Goal: Transaction & Acquisition: Purchase product/service

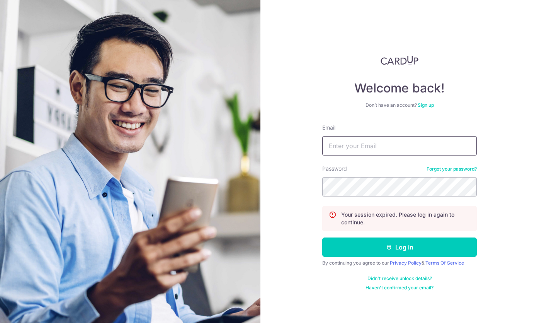
click at [379, 148] on input "Email" at bounding box center [399, 145] width 155 height 19
type input "im@auph.me"
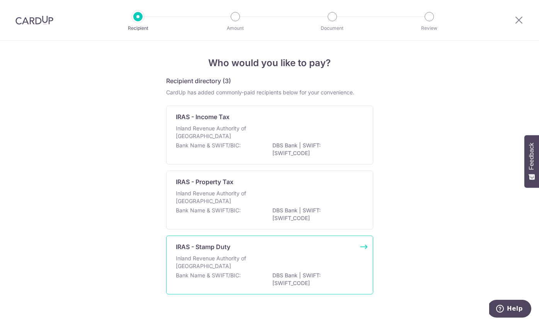
click at [265, 245] on div "IRAS - Stamp Duty" at bounding box center [265, 246] width 178 height 9
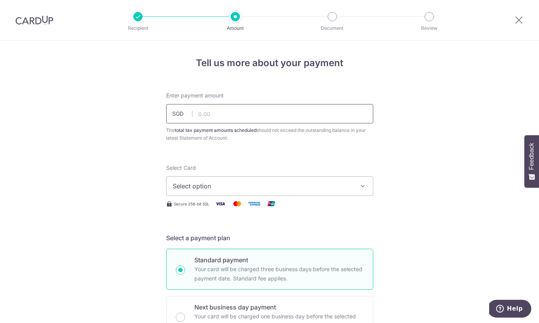
click at [229, 110] on input "text" at bounding box center [269, 113] width 207 height 19
type input "36,440.00"
click at [330, 178] on button "Select option" at bounding box center [269, 185] width 207 height 19
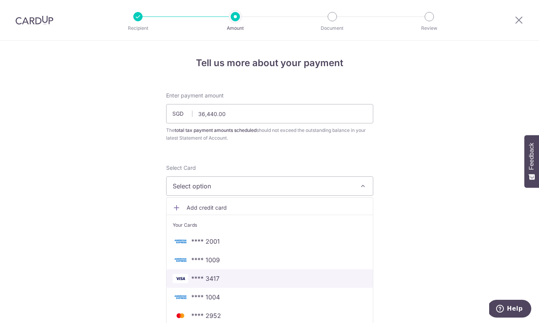
click at [288, 281] on span "**** 3417" at bounding box center [270, 278] width 194 height 9
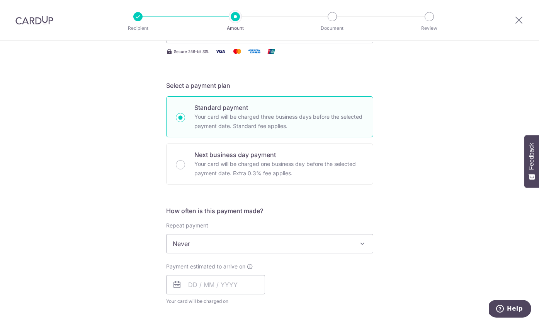
scroll to position [218, 0]
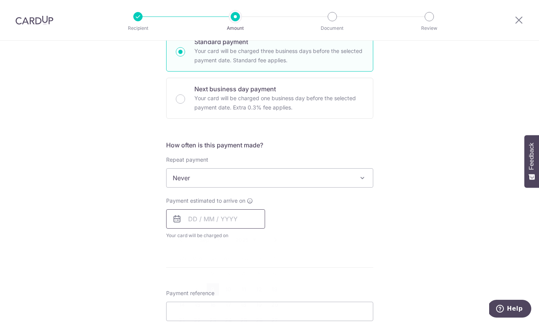
click at [240, 213] on input "text" at bounding box center [215, 218] width 99 height 19
click at [185, 303] on link "14" at bounding box center [182, 304] width 12 height 12
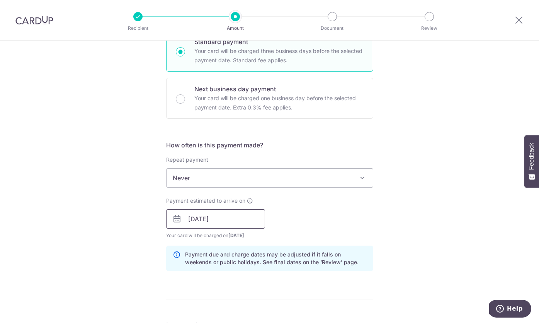
click at [225, 216] on input "[DATE]" at bounding box center [215, 218] width 99 height 19
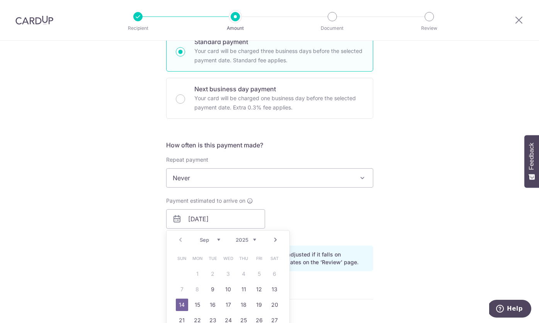
click at [300, 213] on div "Payment estimated to arrive on [DATE] Prev Next Sep Oct Nov [DATE] 2026 2027 20…" at bounding box center [269, 218] width 216 height 42
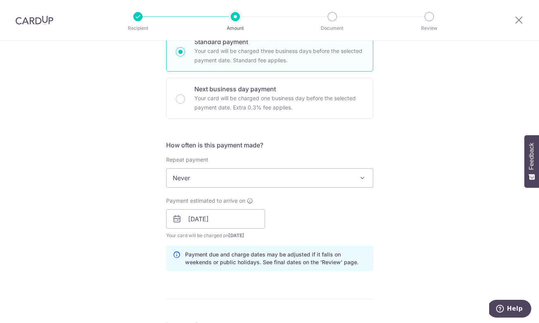
scroll to position [233, 0]
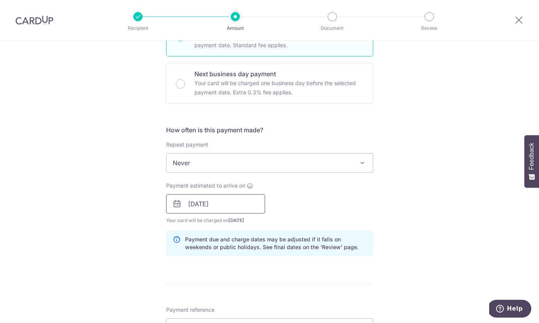
click at [224, 204] on input "[DATE]" at bounding box center [215, 203] width 99 height 19
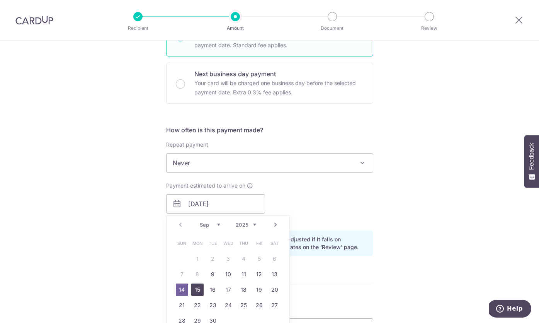
click at [198, 288] on link "15" at bounding box center [197, 289] width 12 height 12
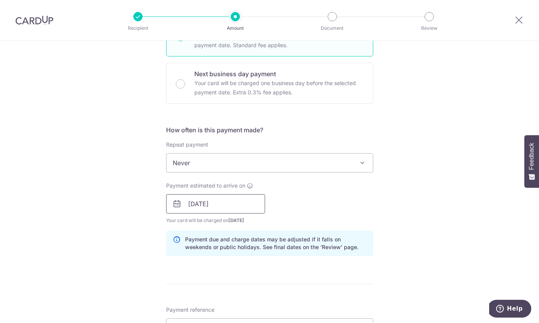
click at [248, 199] on input "[DATE]" at bounding box center [215, 203] width 99 height 19
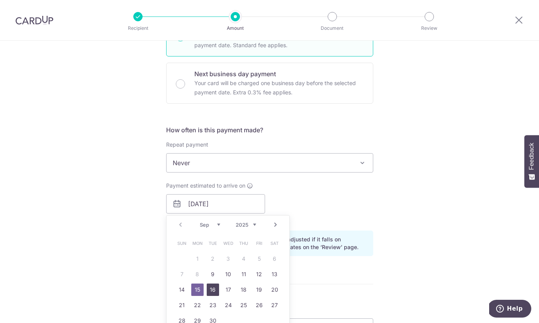
click at [217, 287] on link "16" at bounding box center [213, 289] width 12 height 12
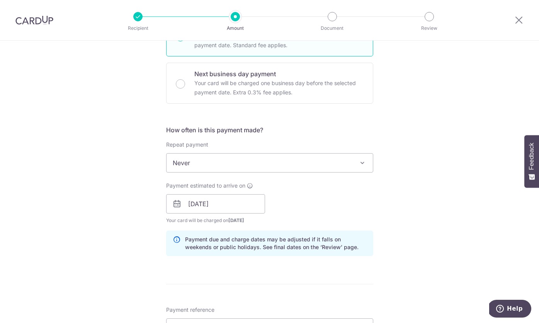
click at [345, 185] on div "Payment estimated to arrive on [DATE] Prev Next Sep Oct Nov [DATE] 2026 2027 20…" at bounding box center [269, 203] width 216 height 42
click at [240, 198] on input "[DATE]" at bounding box center [215, 203] width 99 height 19
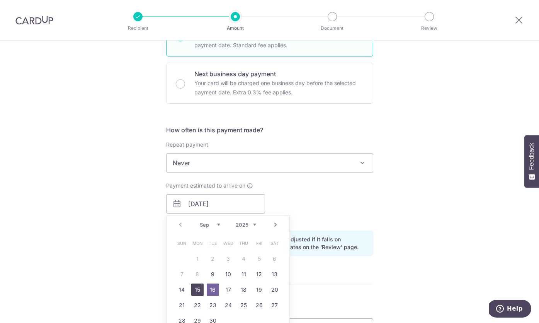
click at [197, 289] on link "15" at bounding box center [197, 289] width 12 height 12
type input "[DATE]"
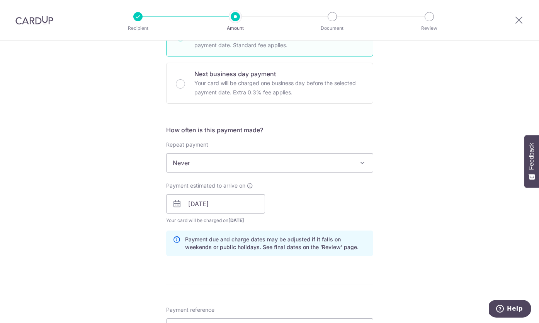
click at [300, 218] on div "Payment estimated to arrive on [DATE] Prev Next Sep Oct Nov [DATE] 2026 2027 20…" at bounding box center [269, 203] width 216 height 42
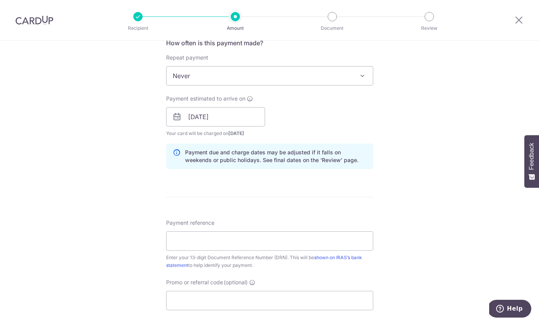
scroll to position [379, 0]
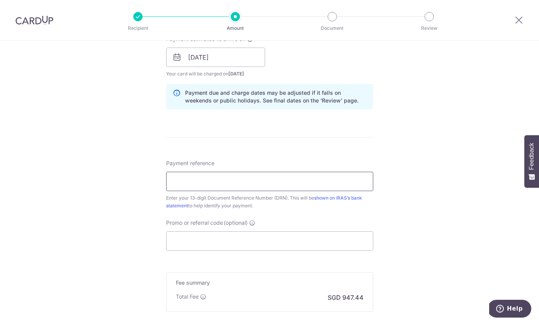
click at [296, 187] on input "Payment reference" at bounding box center [269, 181] width 207 height 19
paste input "2509039349326"
type input "2509039349326"
click at [283, 247] on input "Promo or referral code (optional)" at bounding box center [269, 240] width 207 height 19
